Goal: Navigation & Orientation: Find specific page/section

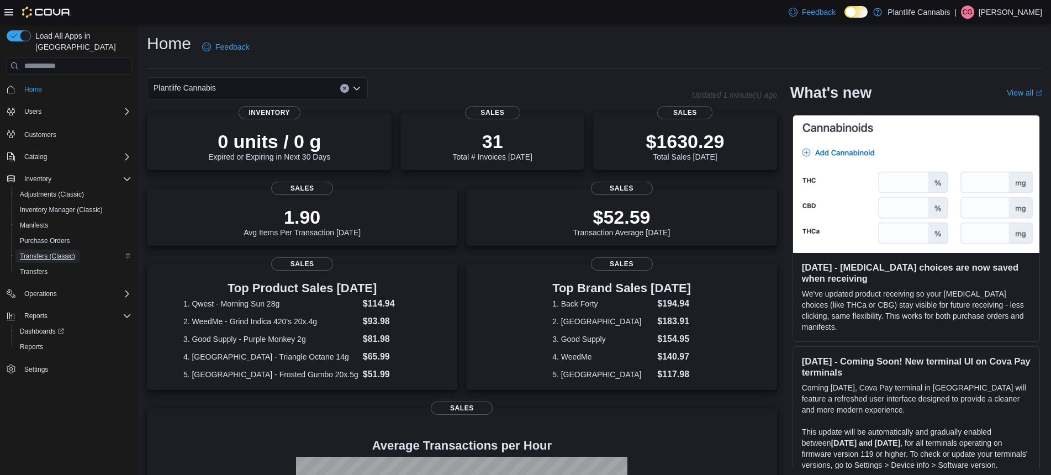
click at [43, 252] on span "Transfers (Classic)" at bounding box center [47, 256] width 55 height 9
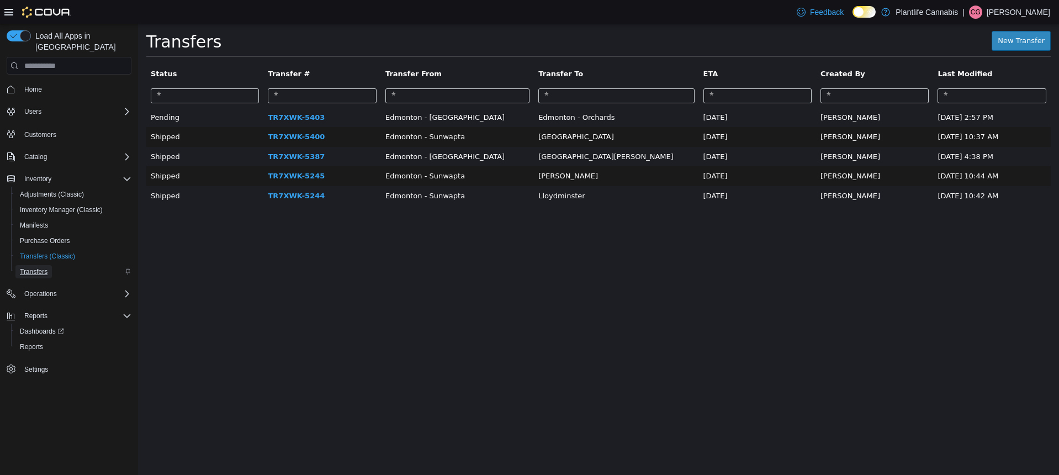
click at [41, 267] on span "Transfers" at bounding box center [34, 271] width 28 height 9
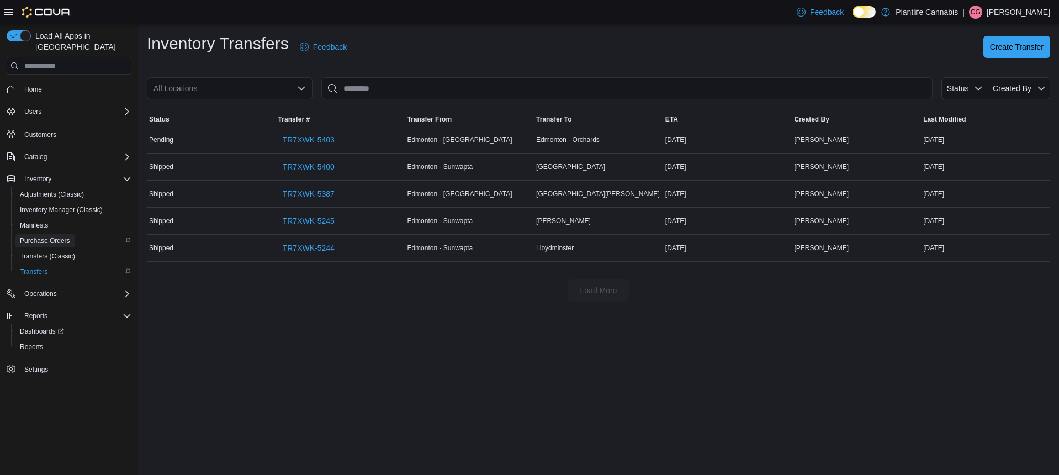
click at [38, 236] on span "Purchase Orders" at bounding box center [45, 240] width 50 height 9
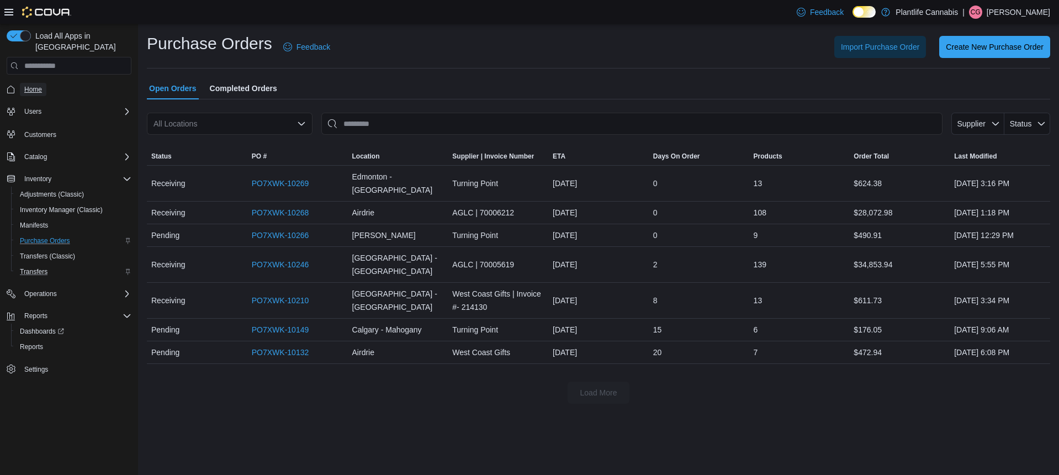
click at [38, 85] on span "Home" at bounding box center [33, 89] width 18 height 9
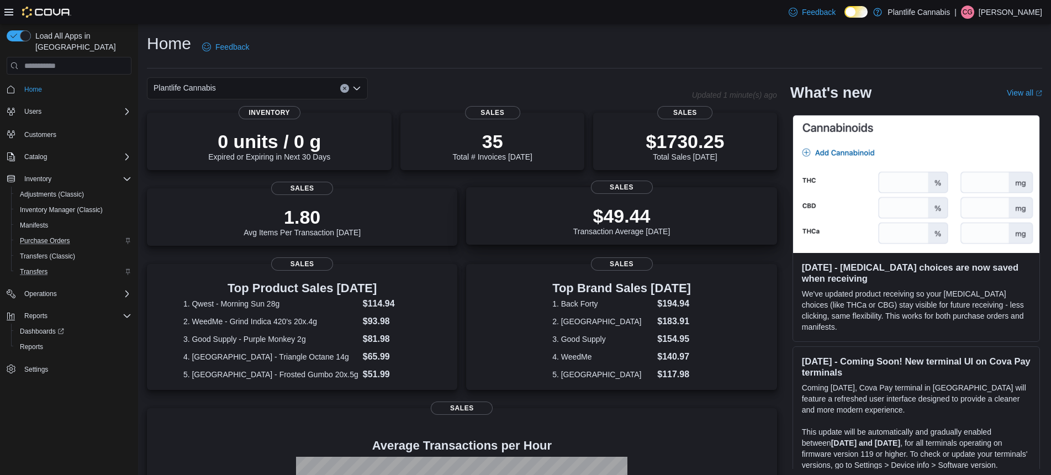
scroll to position [182, 0]
